Goal: Task Accomplishment & Management: Manage account settings

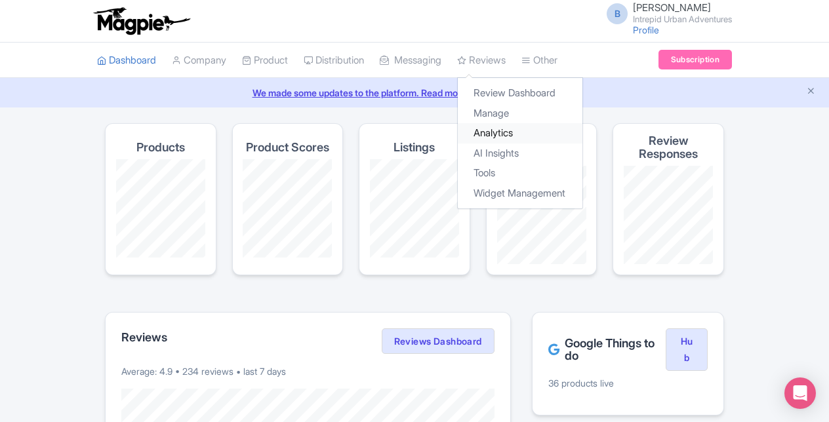
click at [509, 133] on link "Analytics" at bounding box center [520, 133] width 125 height 20
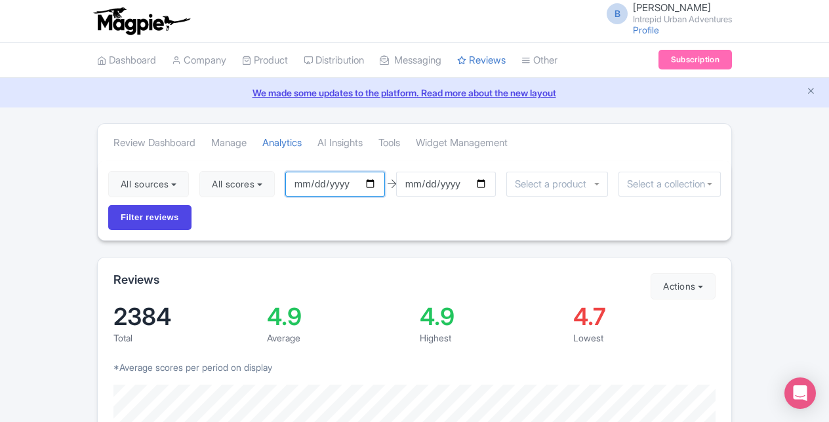
click at [375, 181] on input "2025-07-08" at bounding box center [335, 184] width 100 height 25
type input "2025-01-01"
click at [644, 182] on input "select-one" at bounding box center [669, 184] width 85 height 12
drag, startPoint x: 715, startPoint y: 210, endPoint x: 716, endPoint y: 218, distance: 8.6
click at [712, 182] on div "Athens" at bounding box center [669, 184] width 102 height 25
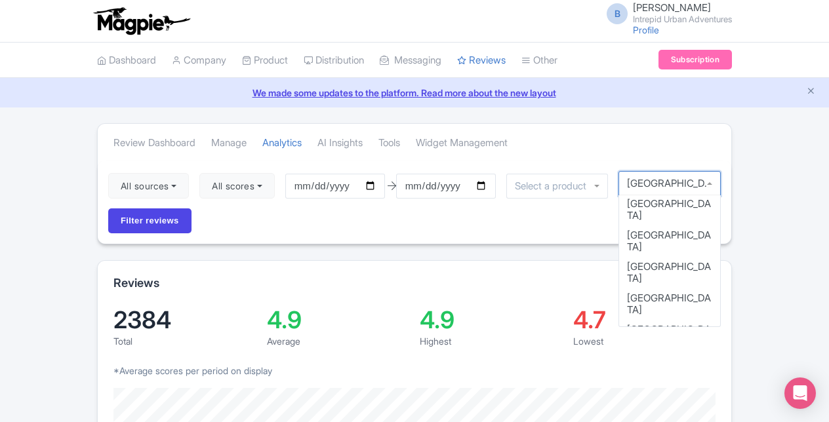
scroll to position [113, 0]
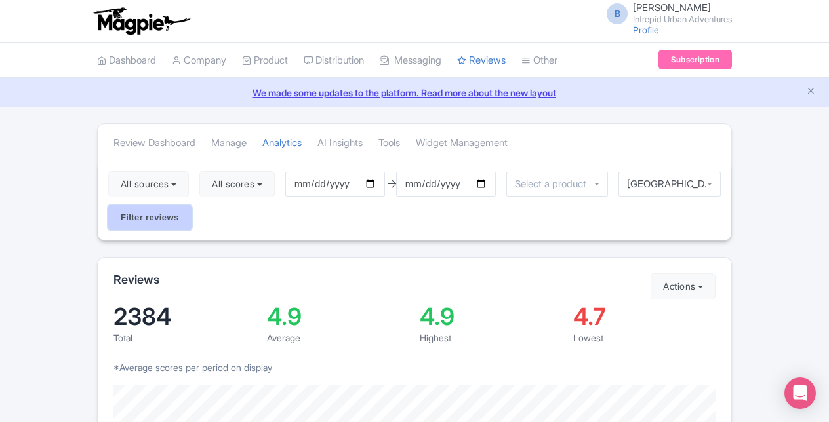
click at [140, 220] on input "Filter reviews" at bounding box center [149, 217] width 83 height 25
click at [646, 217] on div "4 sources Select all Deselect all Select all Deselect all Urban Adventures - US…" at bounding box center [414, 201] width 633 height 80
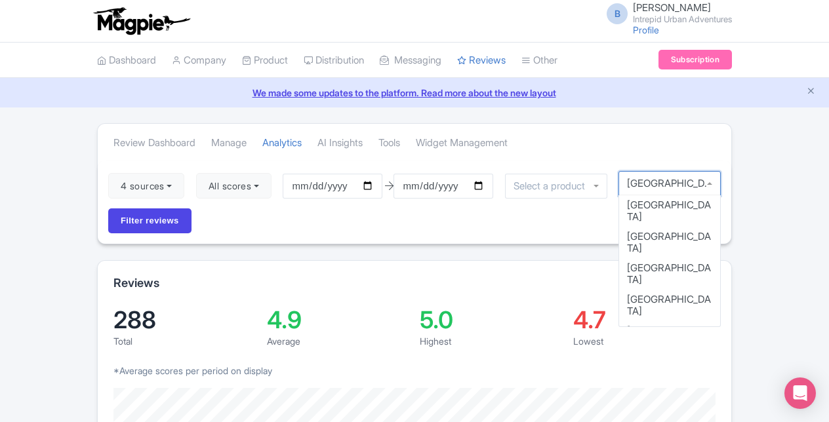
scroll to position [46, 0]
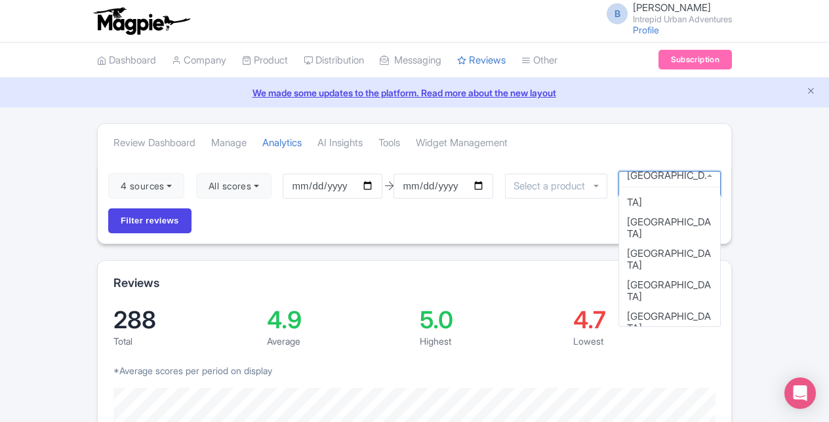
click at [709, 180] on div "Chicago" at bounding box center [669, 183] width 102 height 25
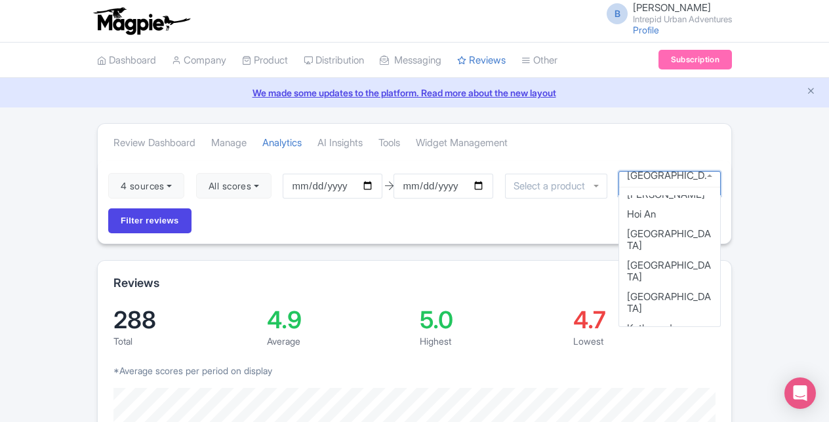
scroll to position [505, 0]
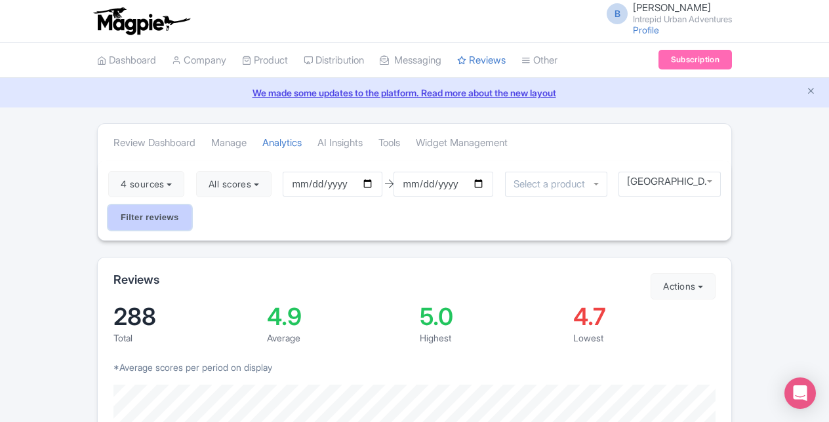
click at [166, 216] on input "Filter reviews" at bounding box center [149, 217] width 83 height 25
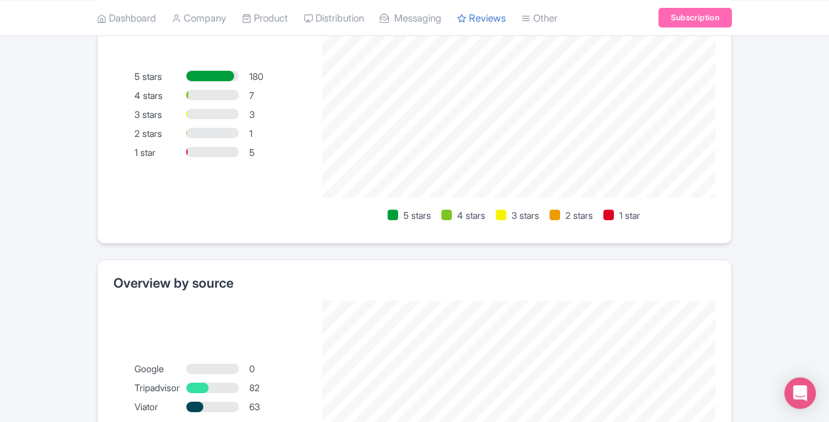
scroll to position [616, 0]
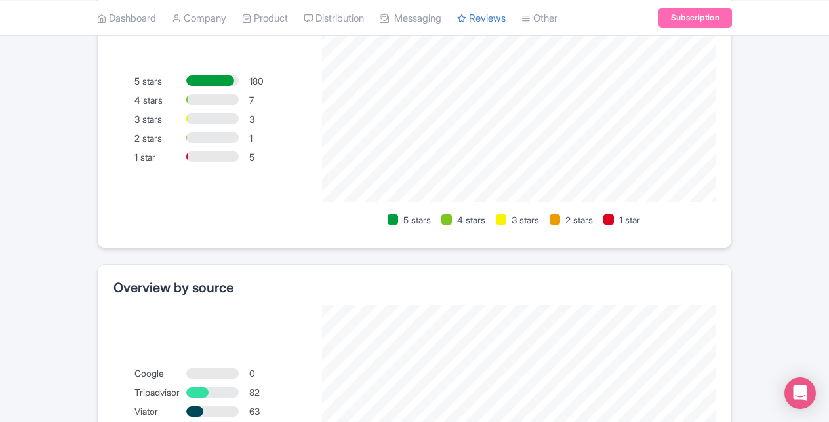
click at [149, 153] on div "1 star" at bounding box center [160, 157] width 52 height 14
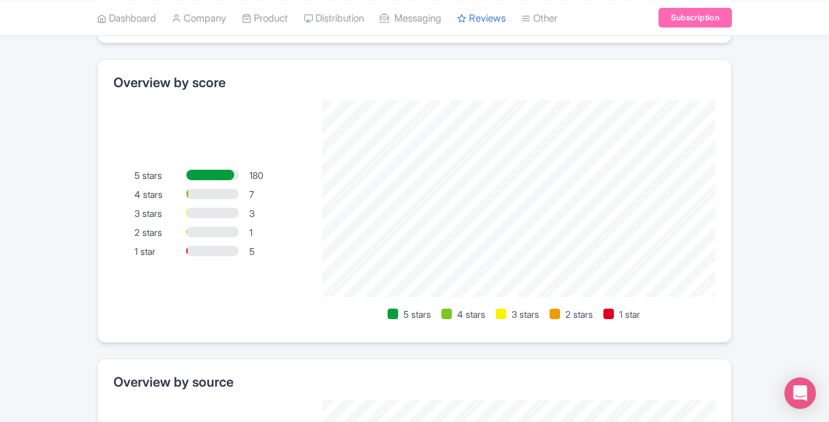
scroll to position [513, 0]
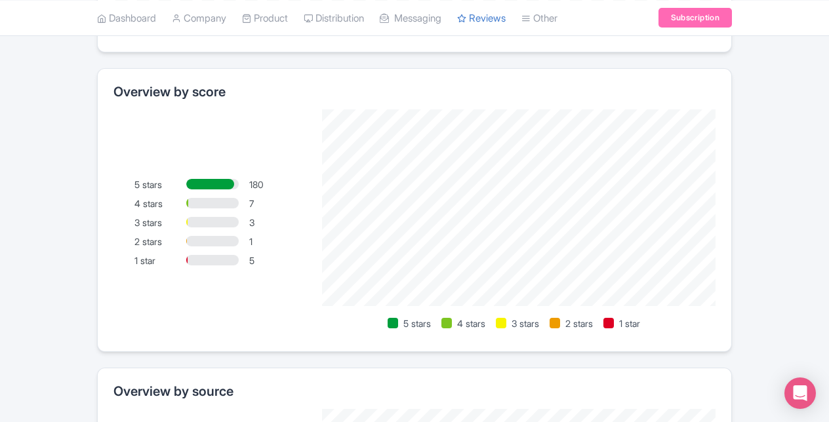
click at [612, 319] on div at bounding box center [608, 323] width 10 height 10
click at [198, 307] on div "5 stars 180 4 stars 7 3 stars 3 2 stars 1 1 star 5 5 stars 4 stars 3 stars 2 st…" at bounding box center [414, 222] width 602 height 226
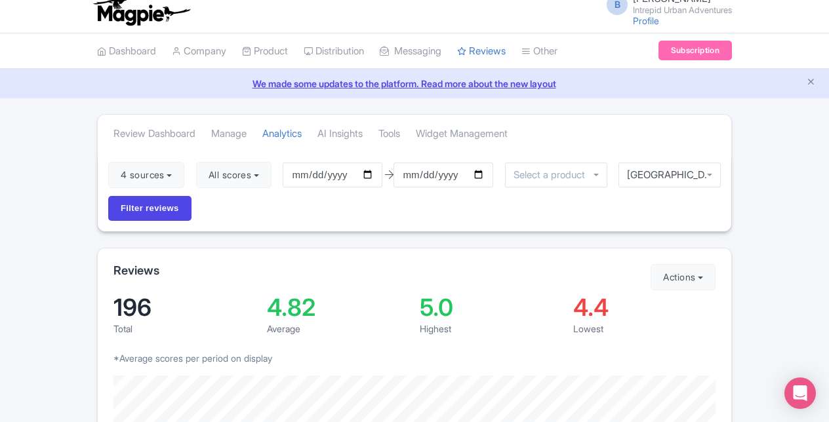
scroll to position [0, 0]
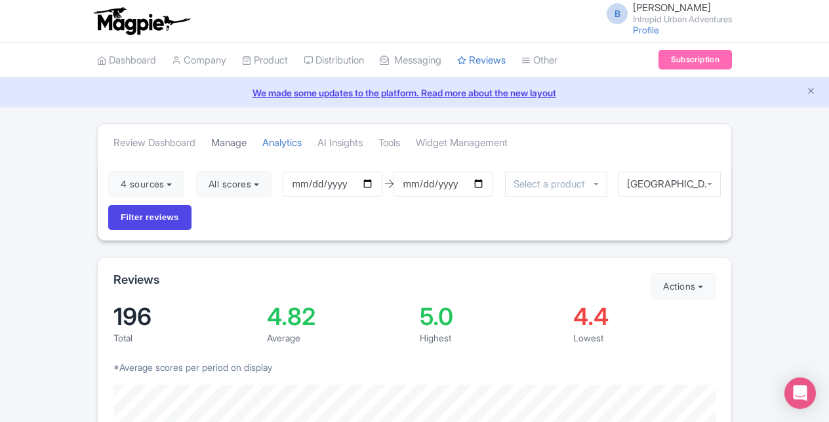
click at [241, 142] on link "Manage" at bounding box center [228, 143] width 35 height 36
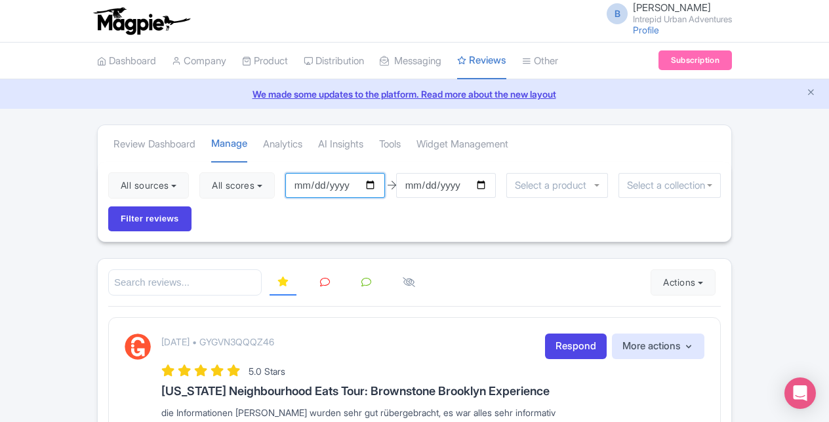
click at [374, 186] on input "[DATE]" at bounding box center [335, 185] width 100 height 25
type input "[DATE]"
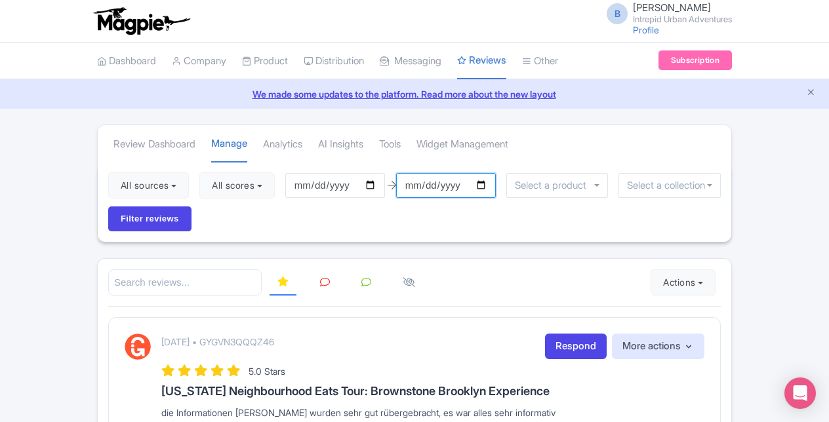
click at [480, 182] on input "[DATE]" at bounding box center [446, 185] width 100 height 25
type input "[DATE]"
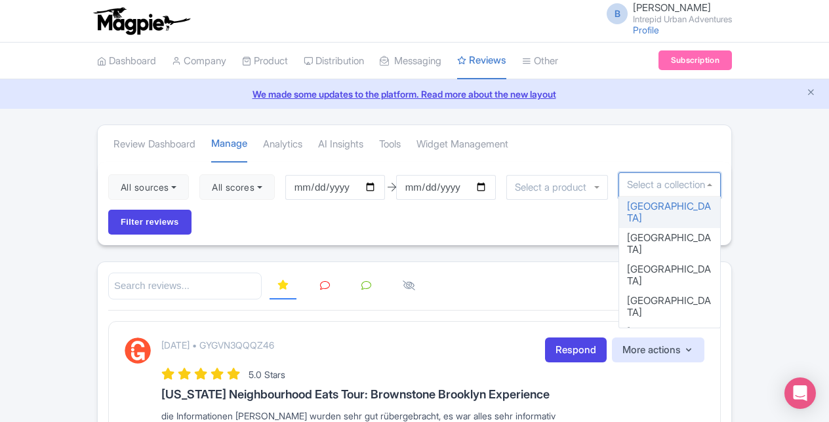
click at [651, 186] on input "select-one" at bounding box center [669, 185] width 85 height 12
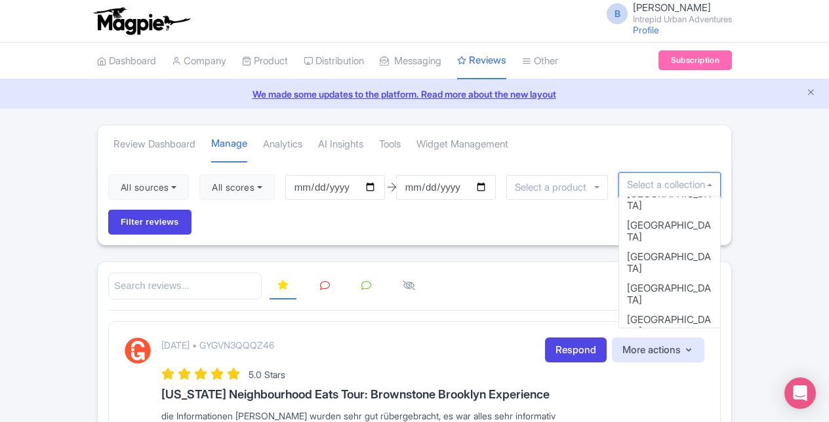
scroll to position [141, 0]
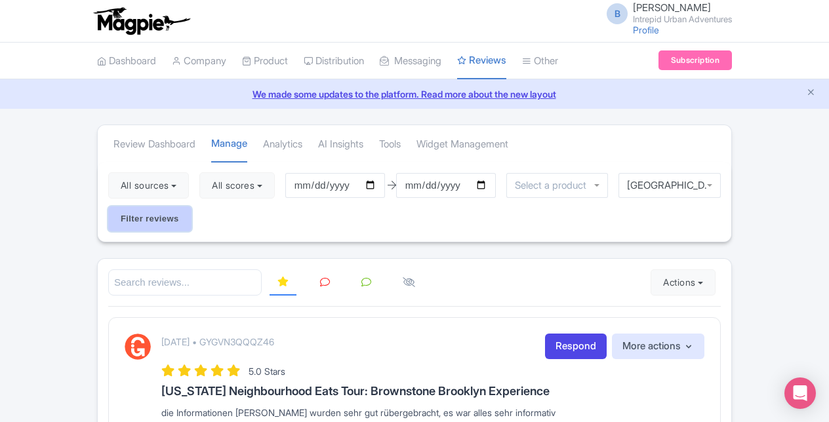
click at [130, 224] on input "Filter reviews" at bounding box center [149, 218] width 83 height 25
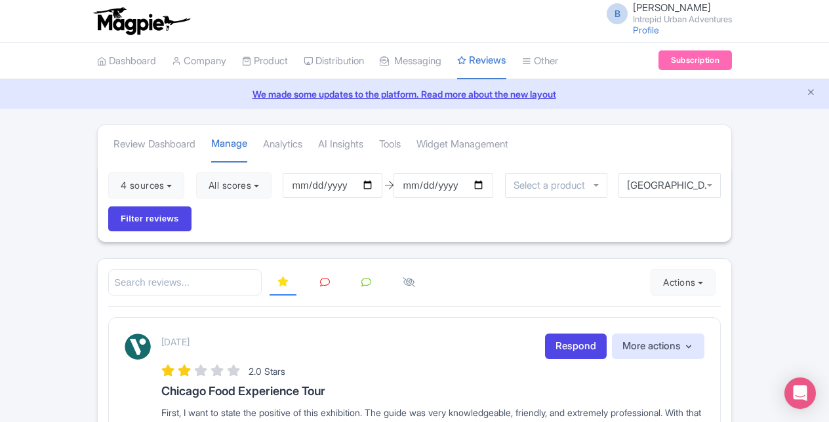
click at [406, 279] on icon at bounding box center [408, 282] width 12 height 10
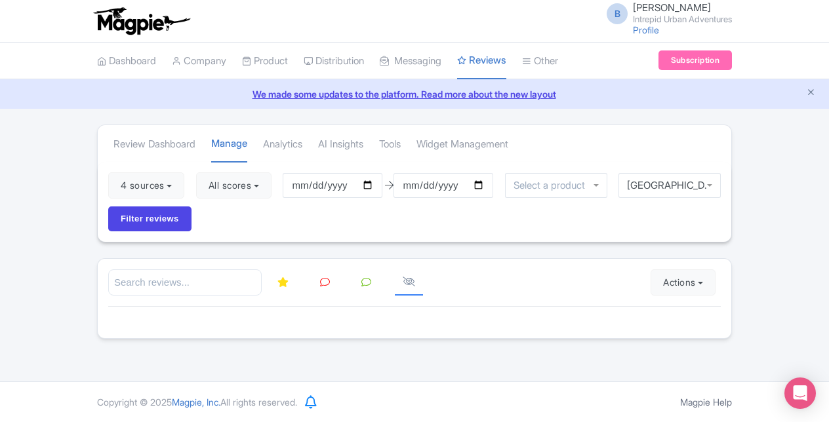
click at [406, 279] on icon at bounding box center [408, 282] width 12 height 10
click at [284, 279] on icon at bounding box center [282, 282] width 11 height 10
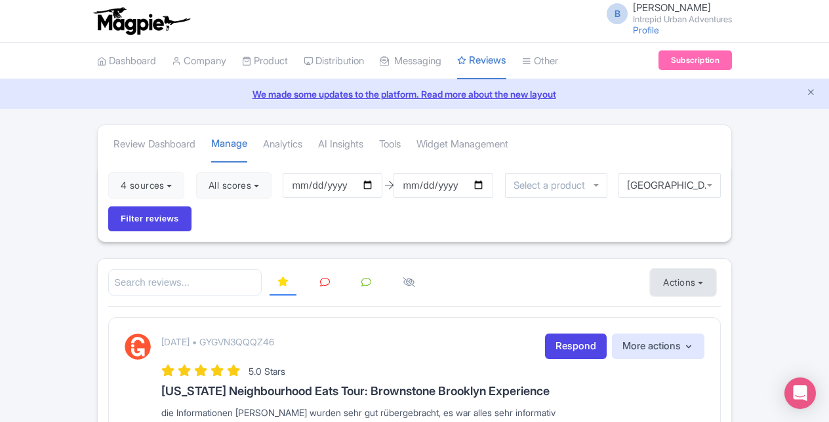
click at [700, 281] on button "Actions" at bounding box center [682, 282] width 65 height 26
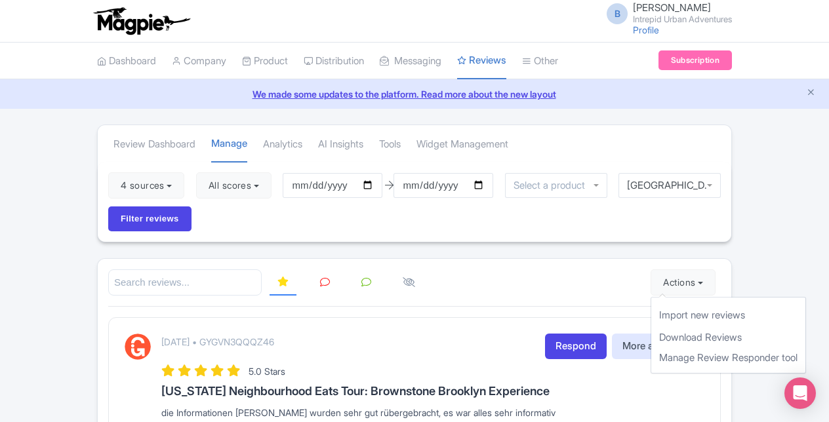
click at [590, 269] on div at bounding box center [414, 282] width 612 height 27
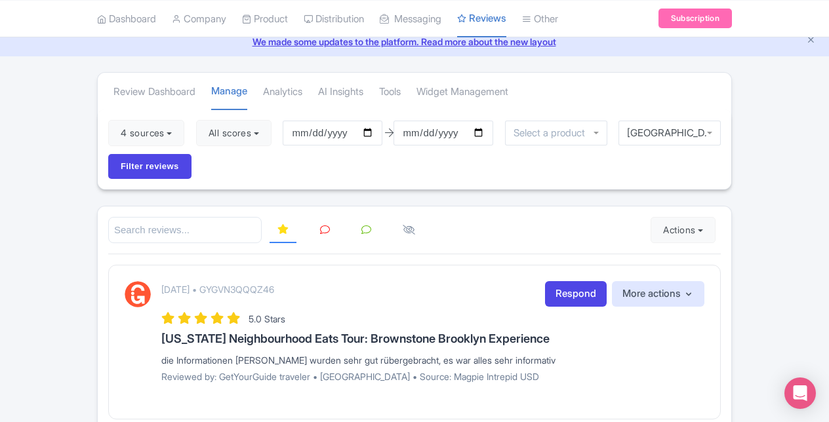
scroll to position [49, 0]
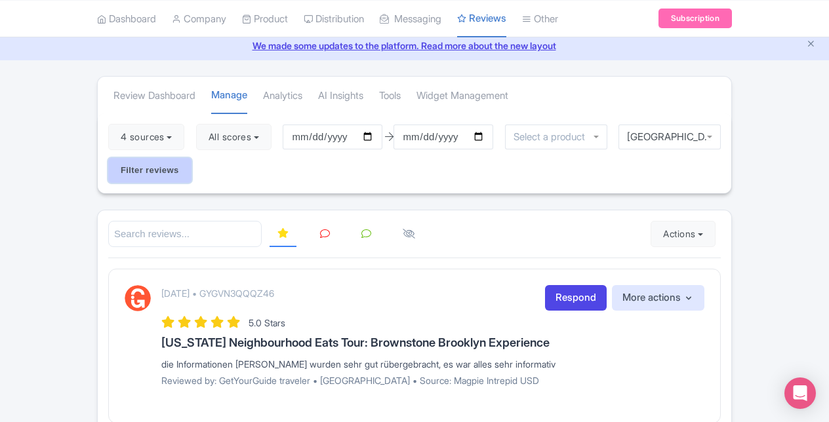
click at [151, 173] on input "Filter reviews" at bounding box center [149, 170] width 83 height 25
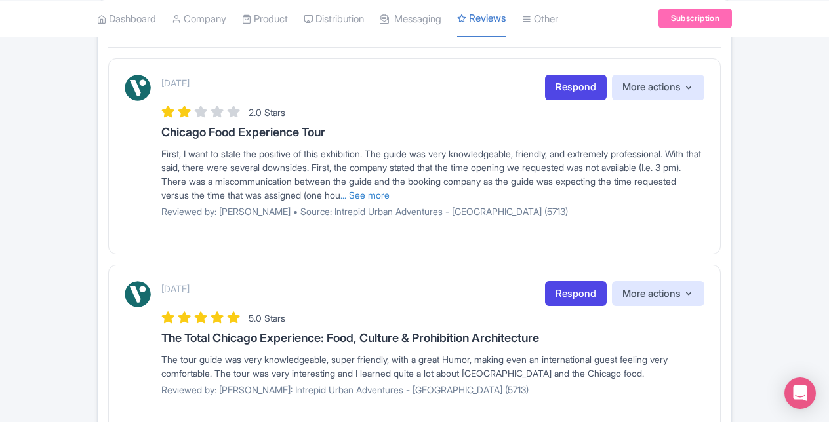
scroll to position [262, 0]
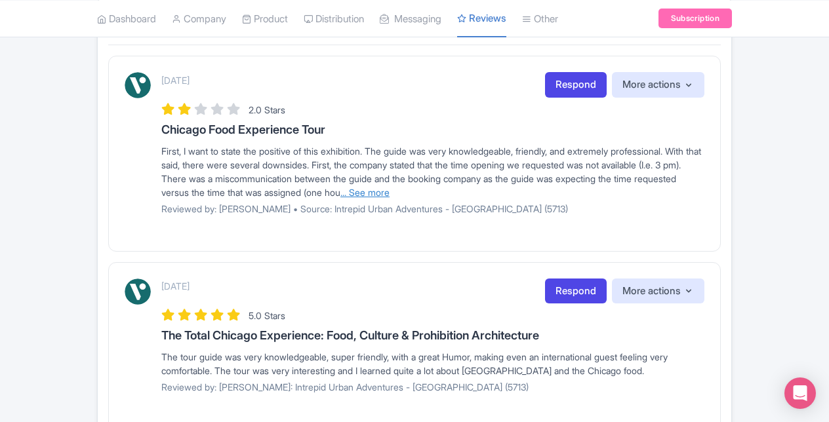
click at [389, 187] on link "... See more" at bounding box center [364, 192] width 49 height 11
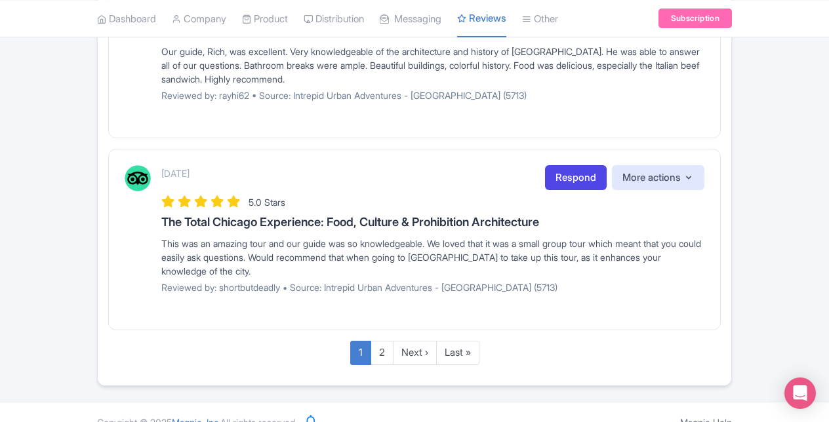
scroll to position [1980, 0]
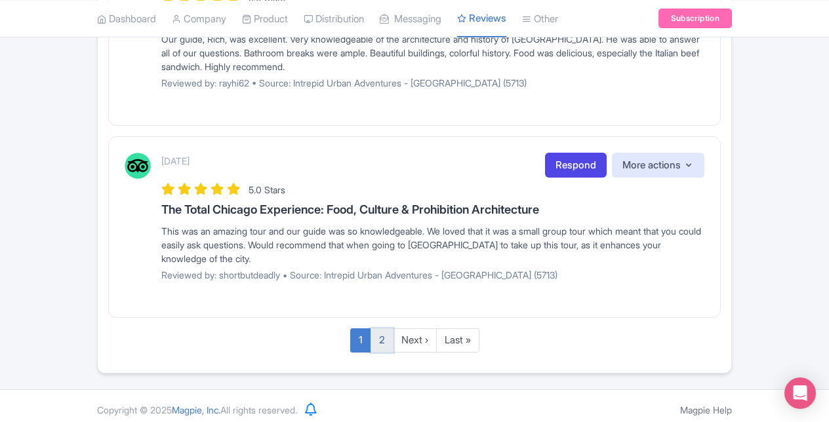
click at [378, 334] on link "2" at bounding box center [381, 340] width 23 height 24
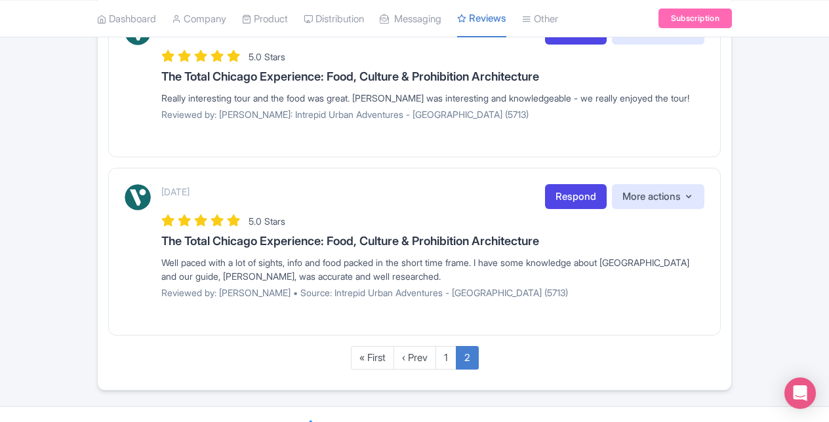
scroll to position [319, 0]
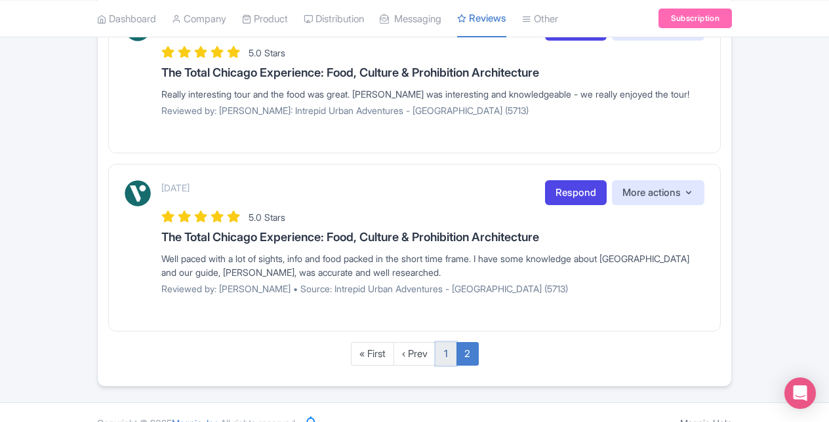
click at [447, 349] on link "1" at bounding box center [445, 354] width 21 height 24
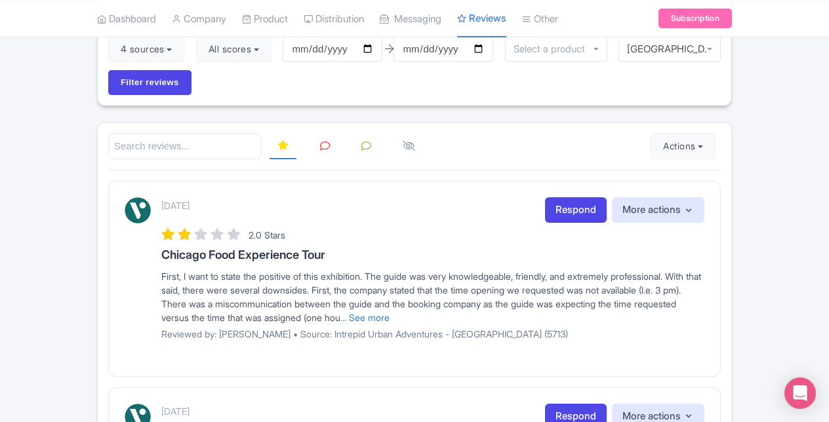
scroll to position [132, 0]
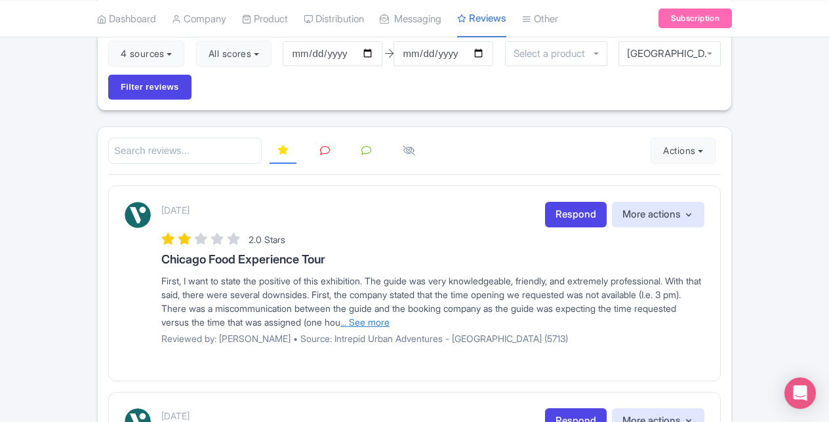
click at [389, 320] on link "... See more" at bounding box center [364, 322] width 49 height 11
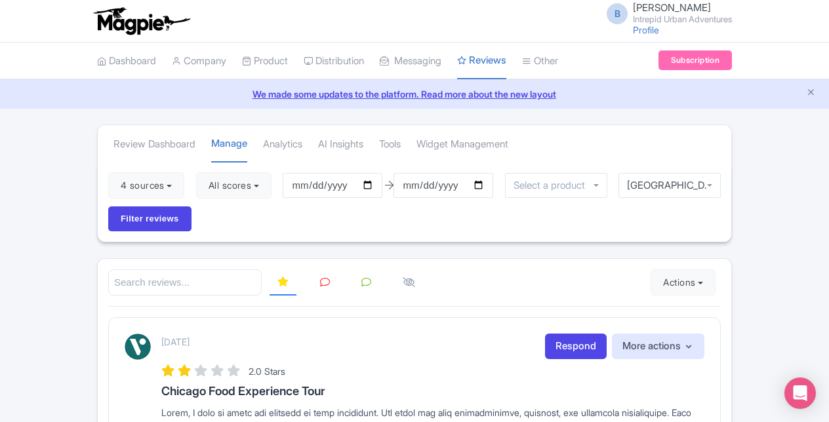
scroll to position [46, 0]
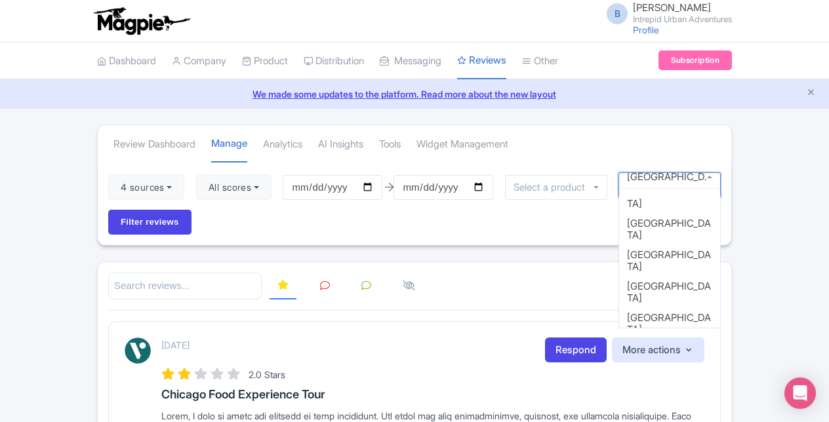
click at [711, 182] on div "[GEOGRAPHIC_DATA]" at bounding box center [669, 184] width 102 height 25
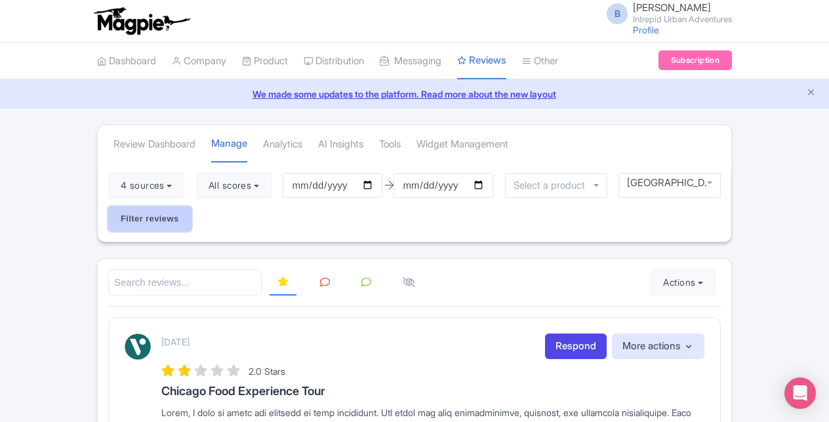
click at [166, 220] on input "Filter reviews" at bounding box center [149, 218] width 83 height 25
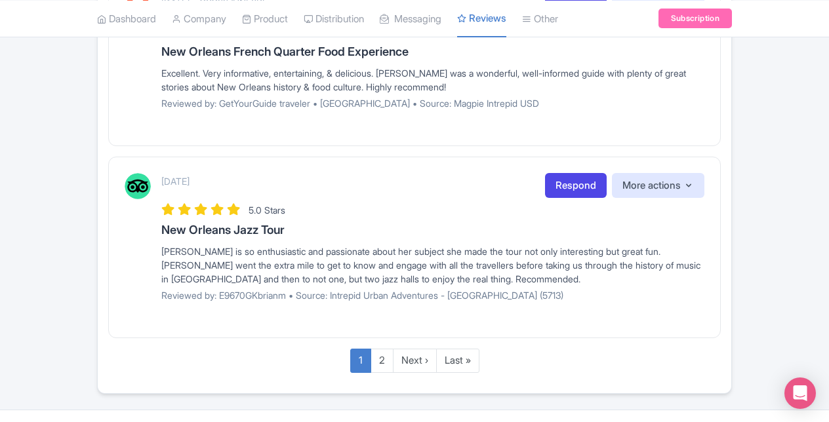
scroll to position [1787, 0]
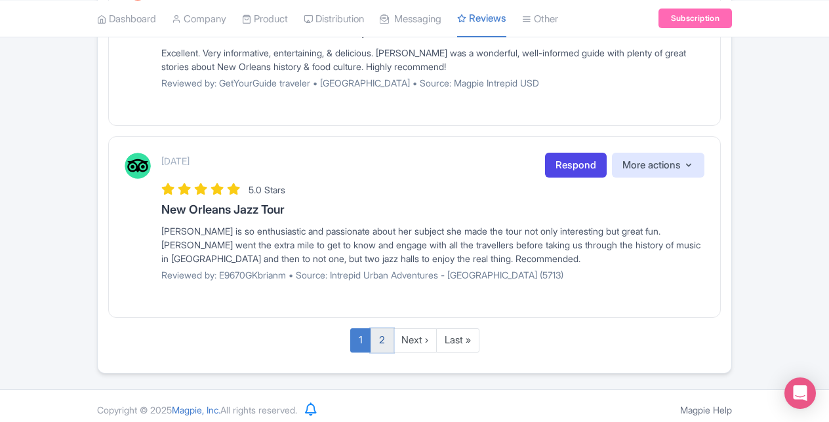
click at [380, 336] on link "2" at bounding box center [381, 340] width 23 height 24
